Goal: Task Accomplishment & Management: Manage account settings

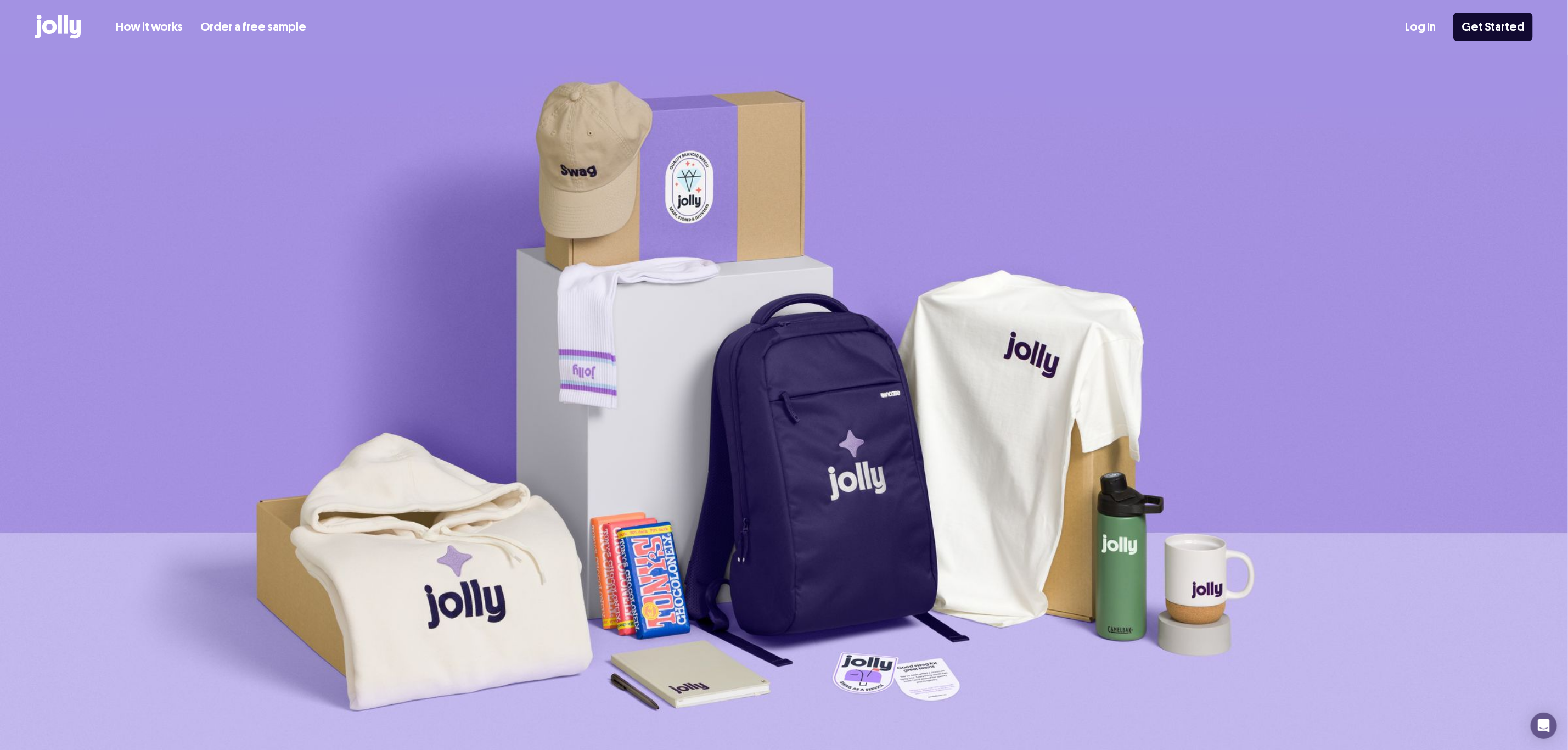
click at [1418, 33] on link "Log In" at bounding box center [1420, 27] width 30 height 18
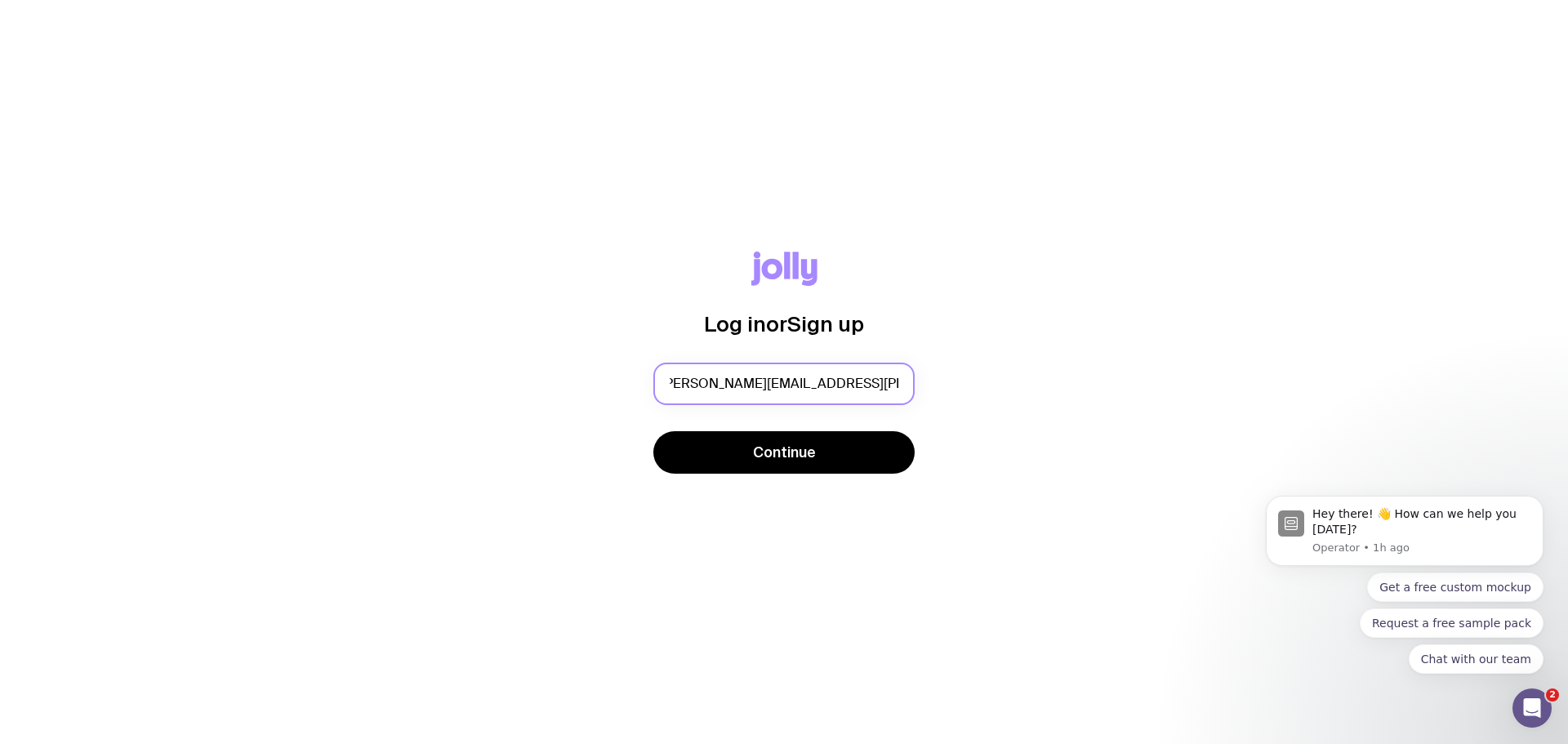
scroll to position [0, 16]
click at [749, 382] on input "[PERSON_NAME][EMAIL_ADDRESS][PERSON_NAME][DOMAIN_NAME]" at bounding box center [784, 383] width 262 height 43
type input "[PERSON_NAME][EMAIL_ADDRESS][PERSON_NAME][DOMAIN_NAME]"
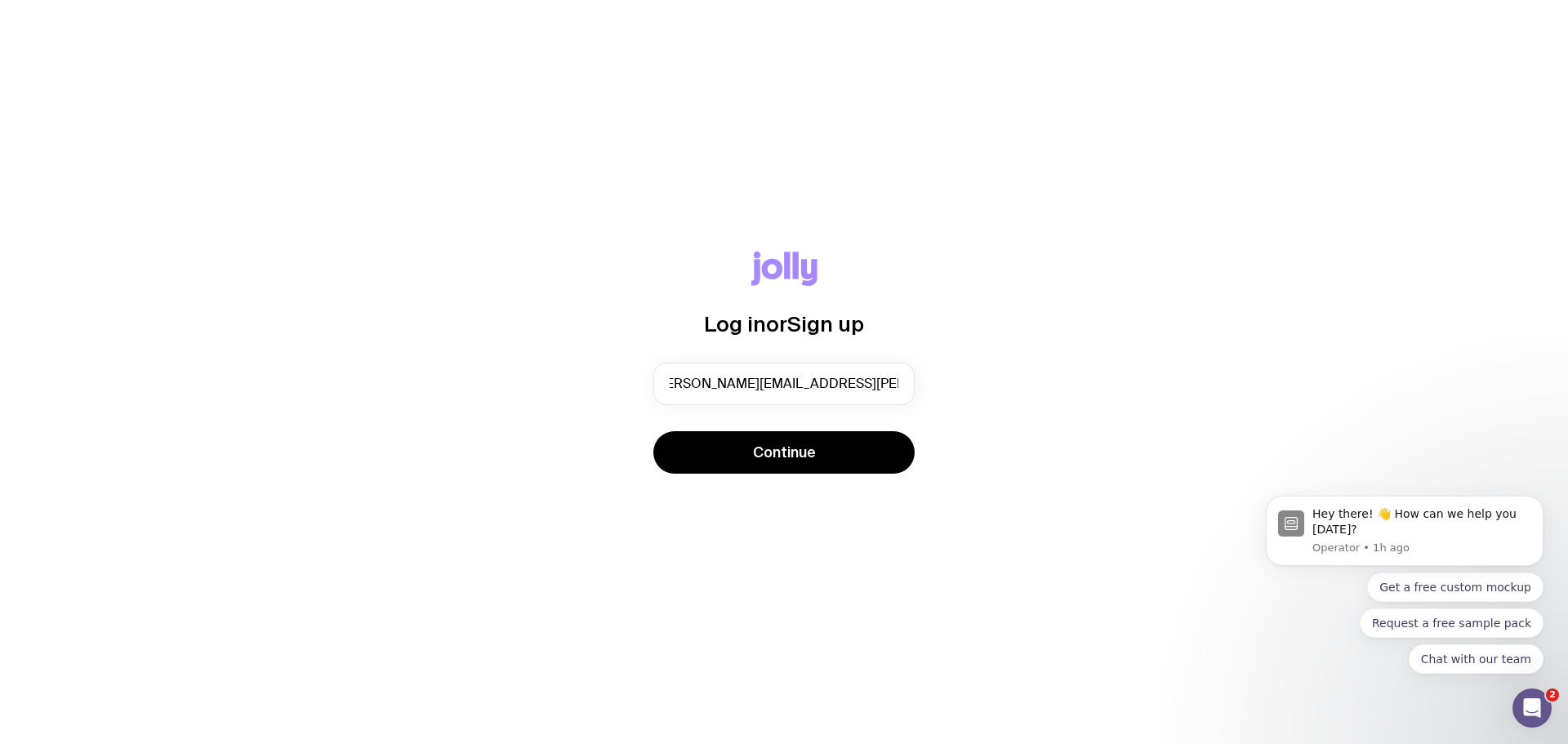
scroll to position [0, 0]
drag, startPoint x: 874, startPoint y: 440, endPoint x: 882, endPoint y: 436, distance: 8.9
click at [874, 440] on button "Continue" at bounding box center [784, 452] width 262 height 43
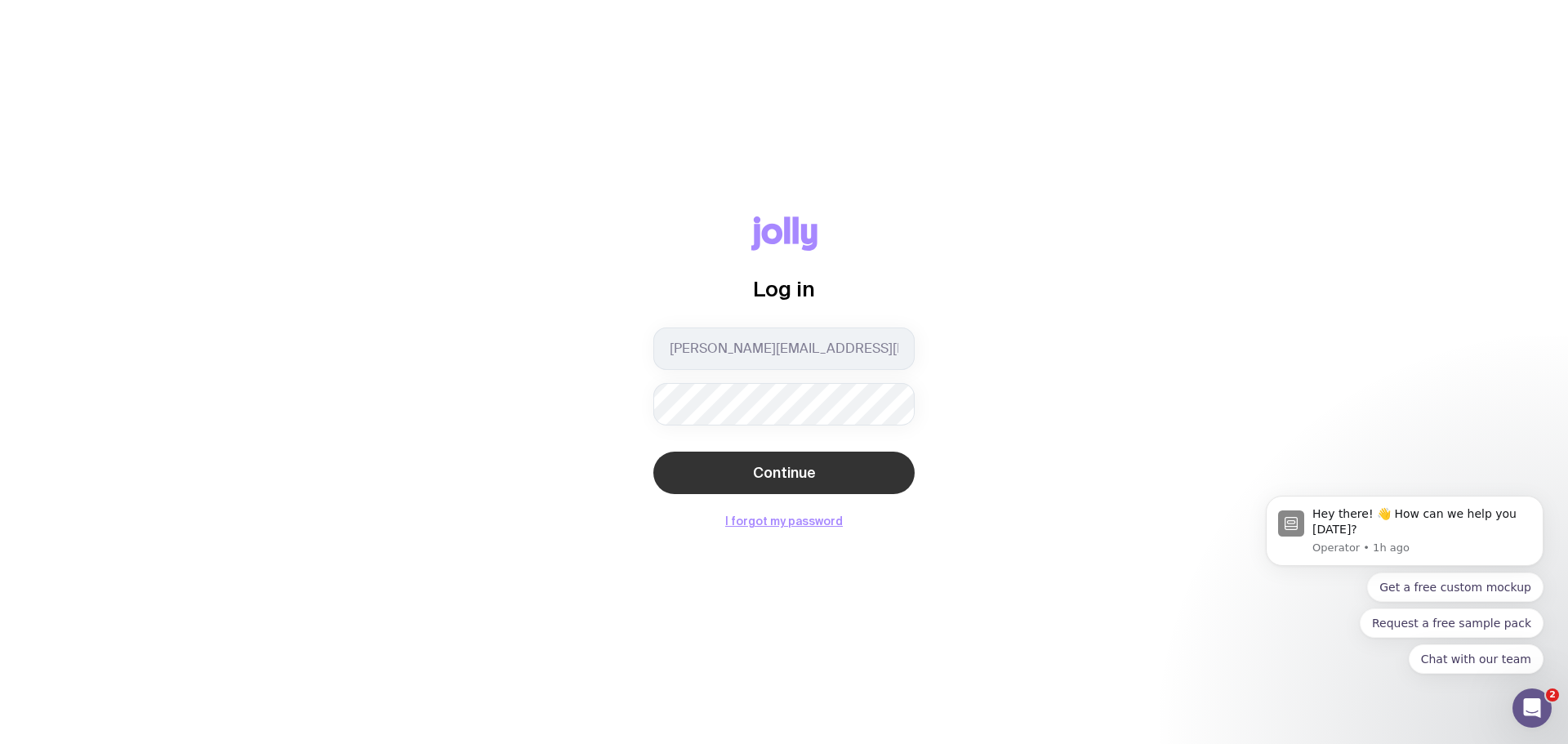
click at [902, 478] on button "Continue" at bounding box center [784, 473] width 262 height 43
